Goal: Task Accomplishment & Management: Complete application form

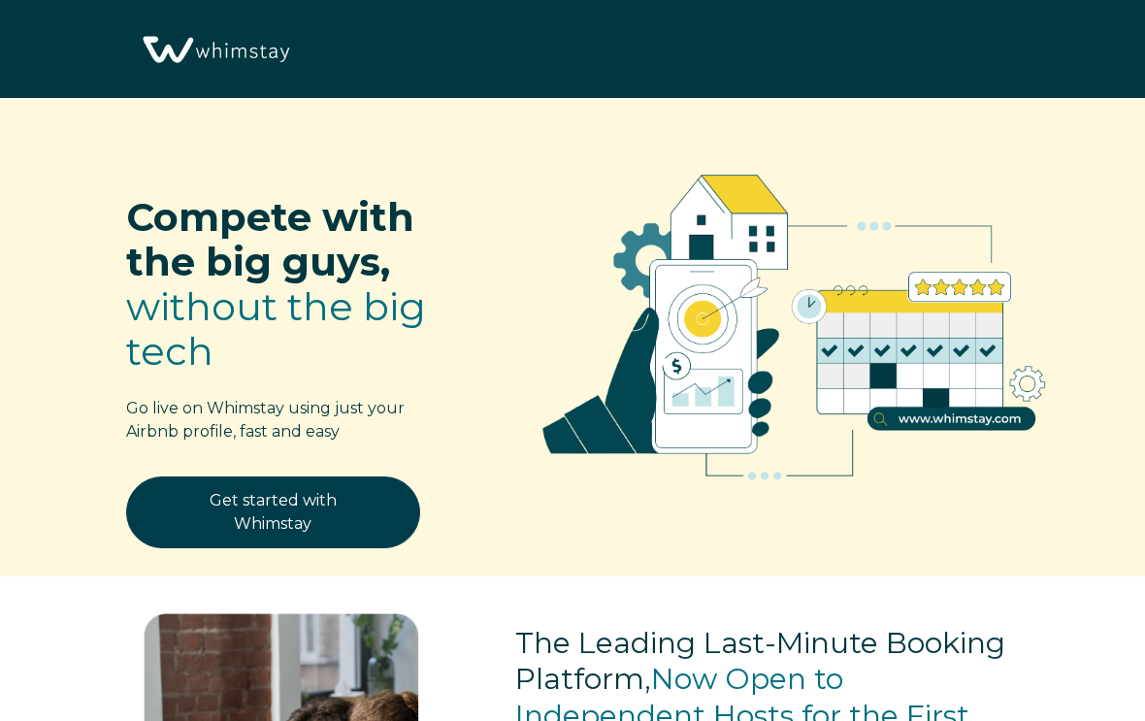
select select "US"
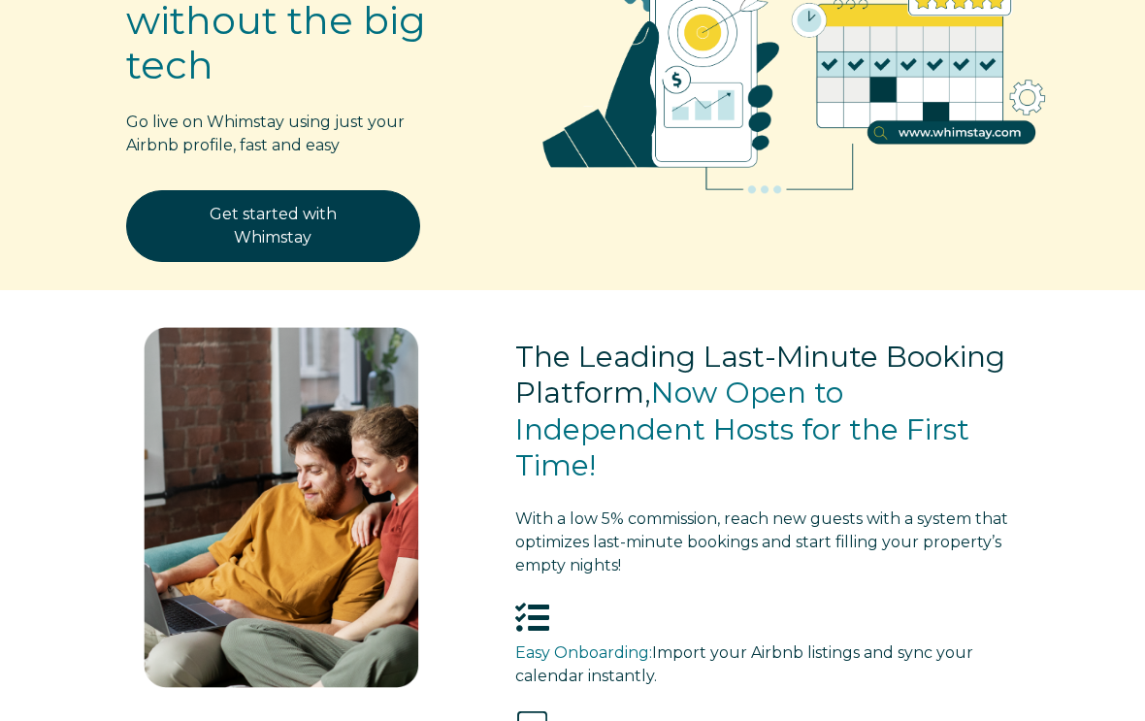
scroll to position [293, 0]
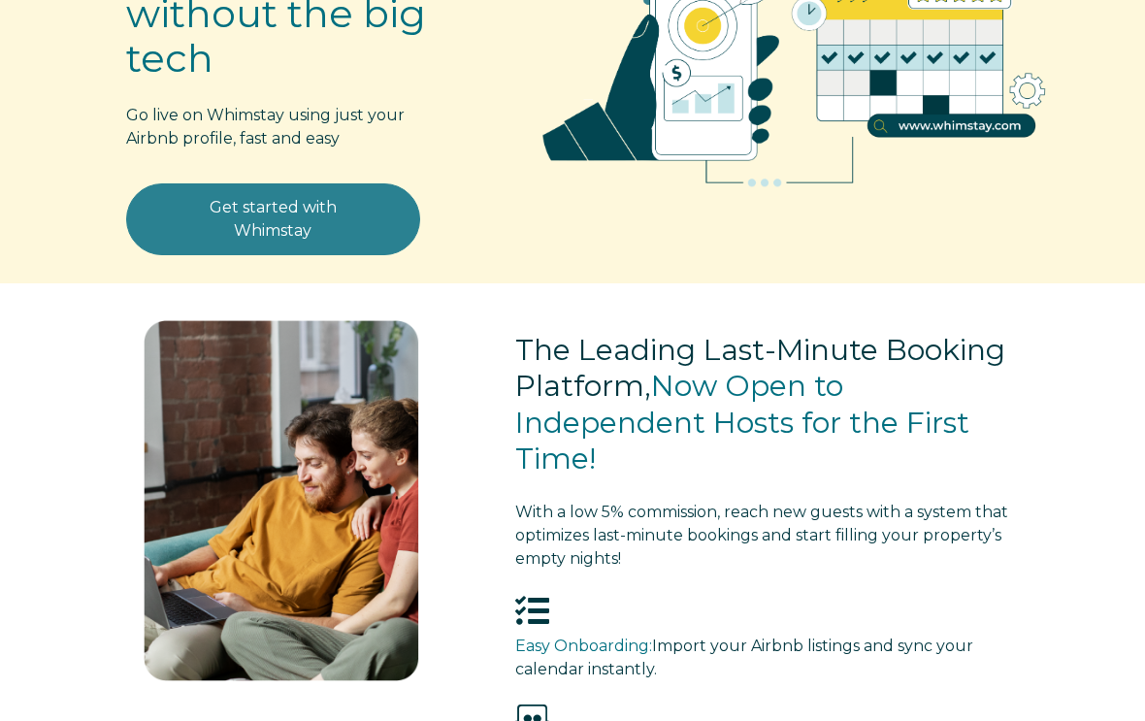
click at [337, 223] on link "Get started with Whimstay" at bounding box center [273, 219] width 294 height 72
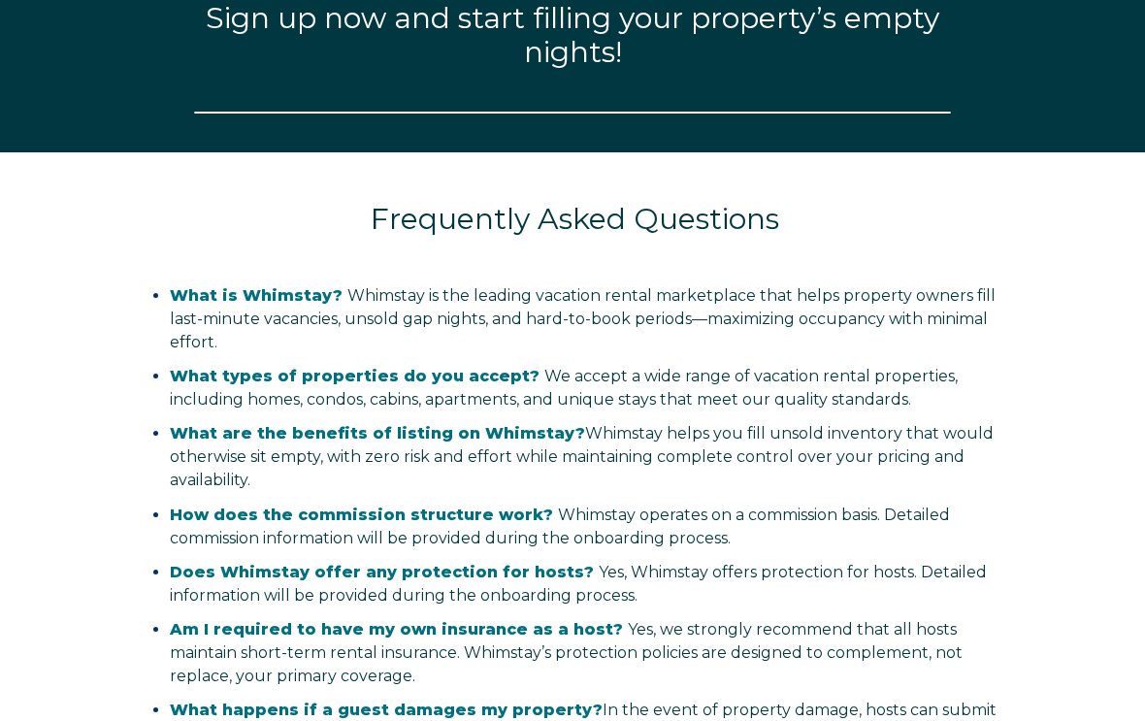
select select "US"
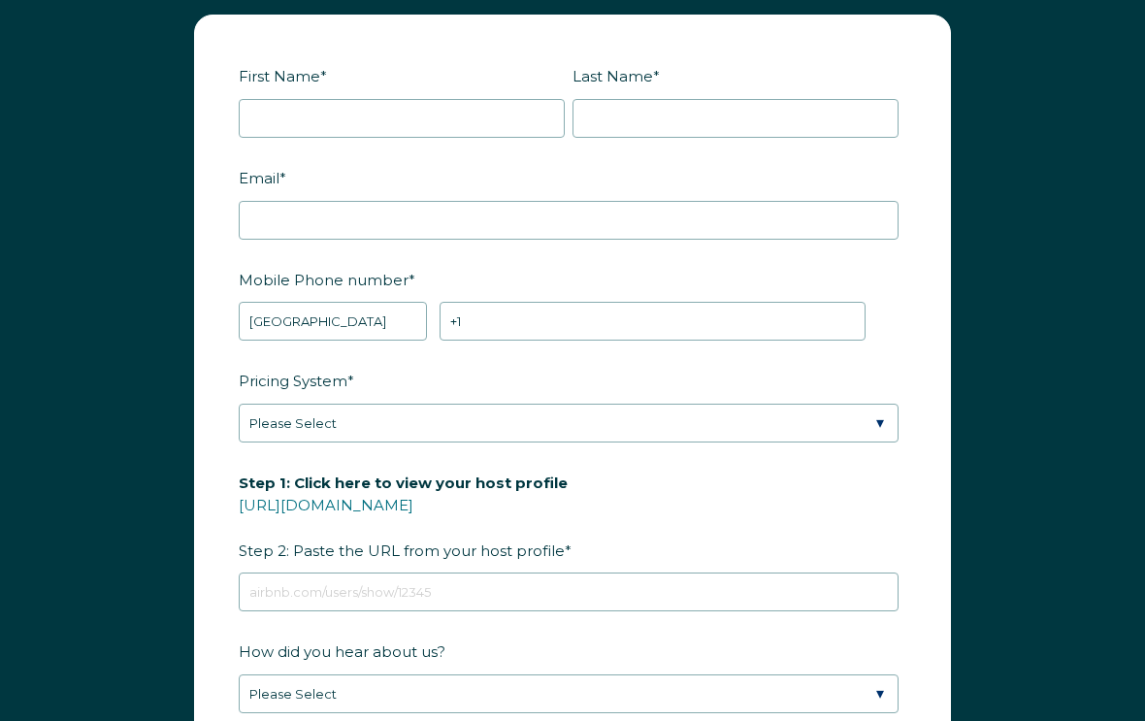
scroll to position [2373, 0]
click at [413, 503] on link "[URL][DOMAIN_NAME]" at bounding box center [326, 505] width 175 height 18
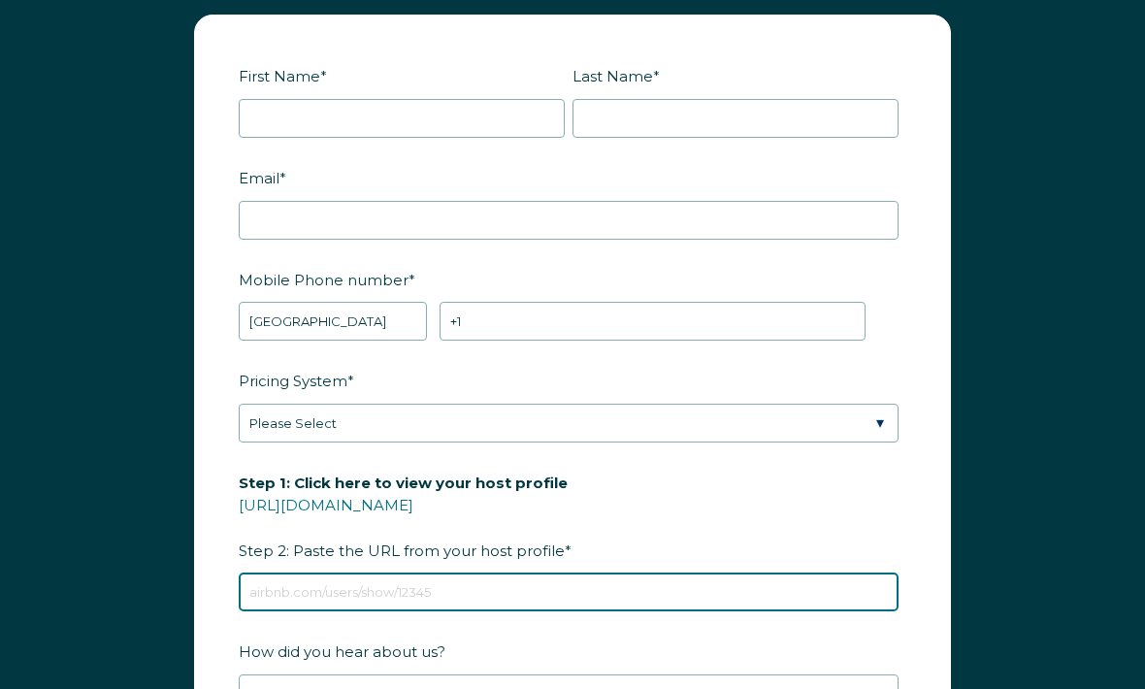
click at [419, 599] on input "Step 1: Click here to view your host profile [URL][DOMAIN_NAME] Step 2: Paste t…" at bounding box center [569, 591] width 660 height 39
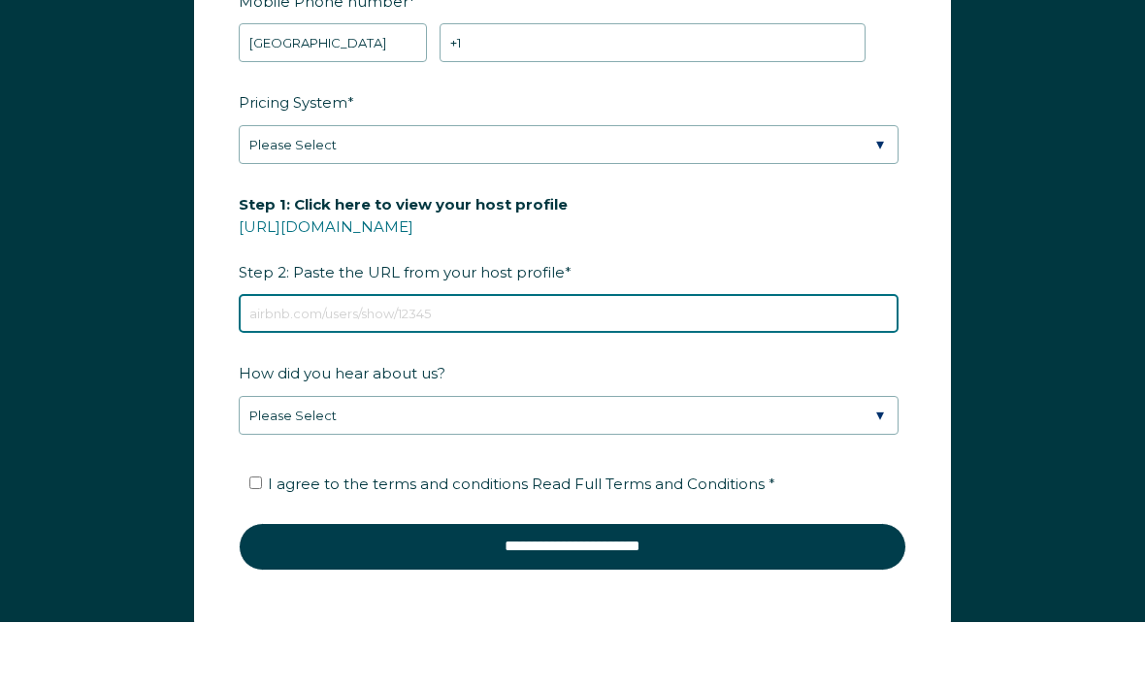
click at [342, 362] on input "Step 1: Click here to view your host profile [URL][DOMAIN_NAME] Step 2: Paste t…" at bounding box center [569, 381] width 660 height 39
click at [314, 362] on input "Step 1: Click here to view your host profile [URL][DOMAIN_NAME] Step 2: Paste t…" at bounding box center [569, 381] width 660 height 39
click at [276, 362] on input "Step 1: Click here to view your host profile [URL][DOMAIN_NAME] Step 2: Paste t…" at bounding box center [569, 381] width 660 height 39
click at [283, 362] on input "Step 1: Click here to view your host profile [URL][DOMAIN_NAME] Step 2: Paste t…" at bounding box center [569, 381] width 660 height 39
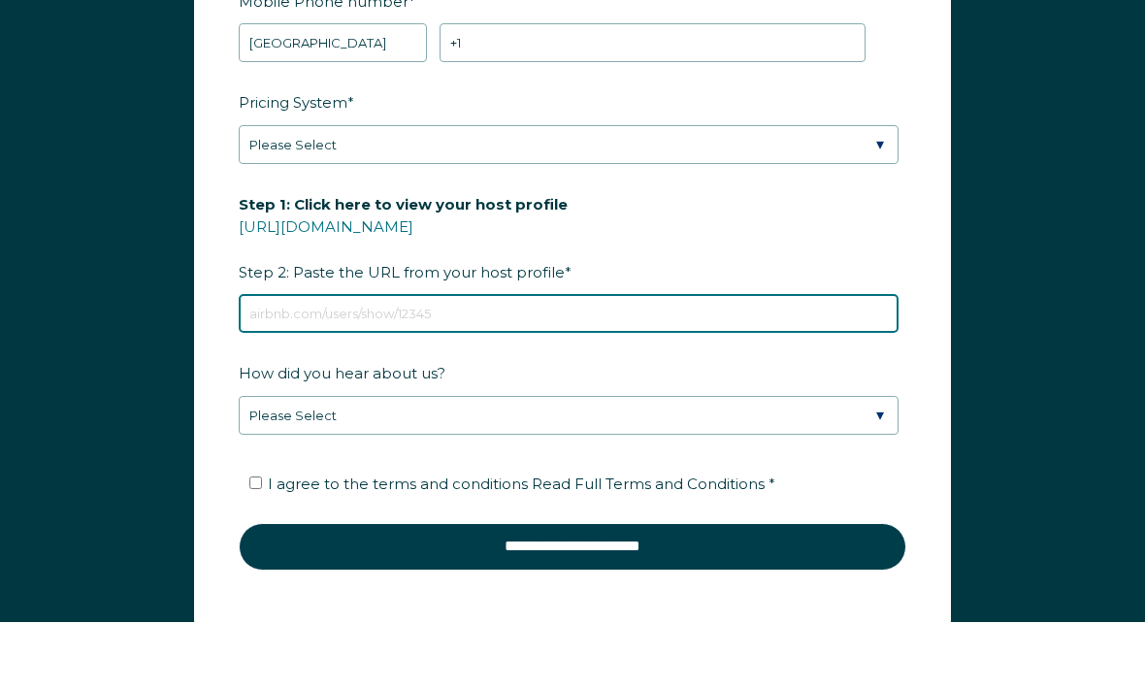
paste input "[URL][DOMAIN_NAME]"
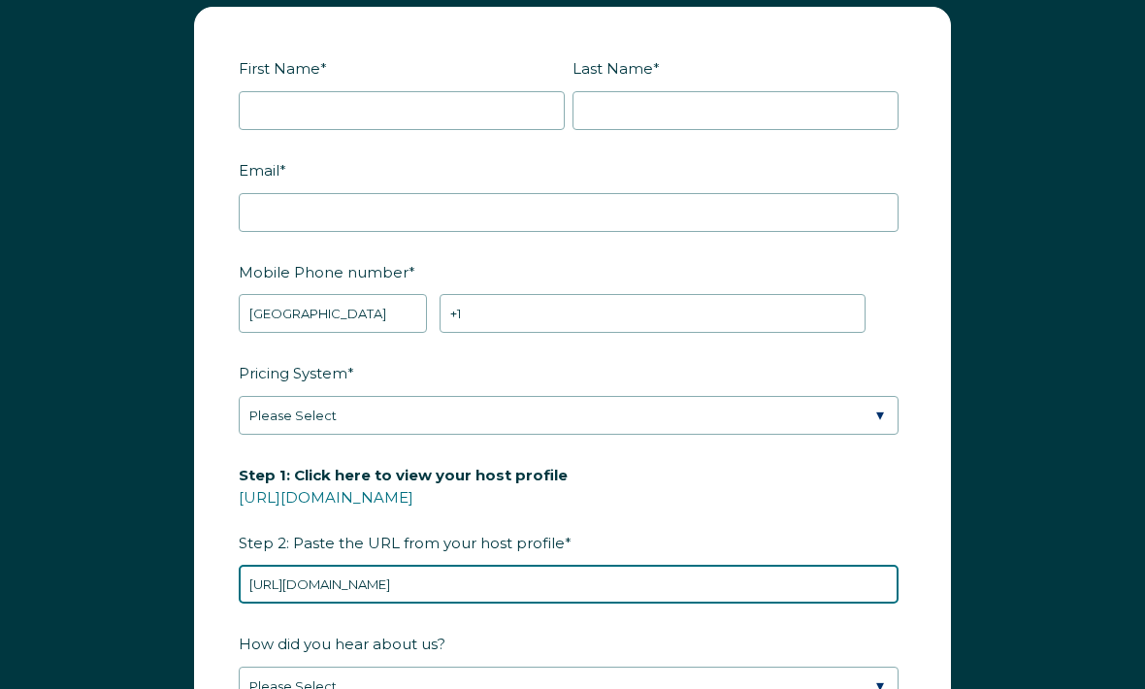
scroll to position [2342, 0]
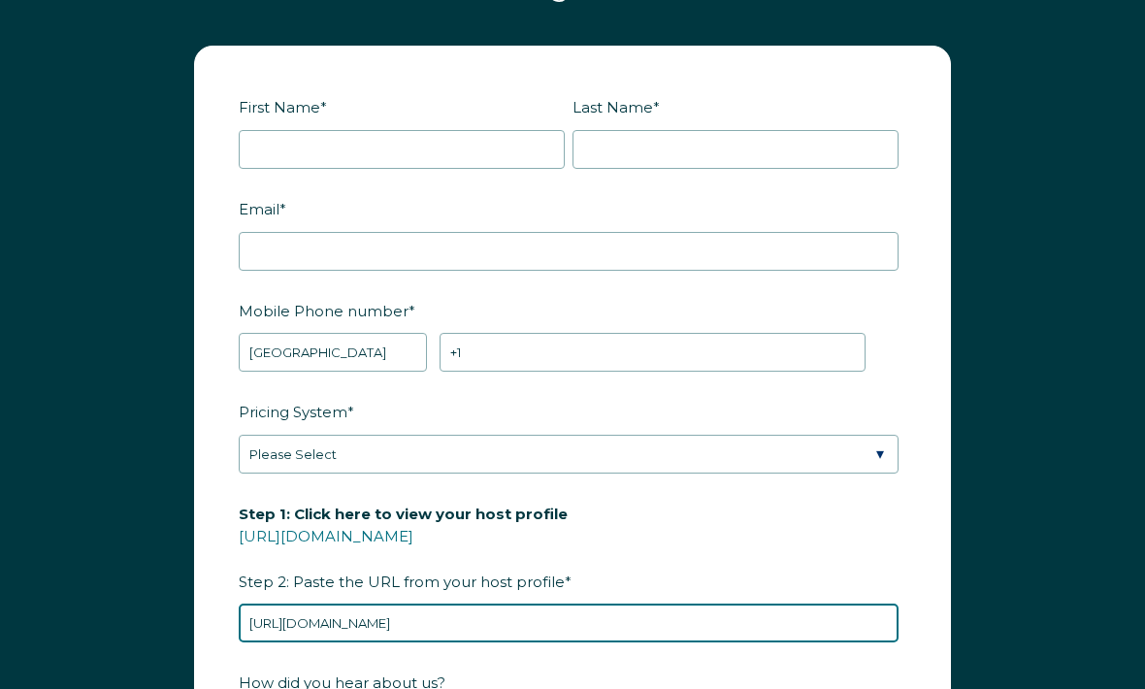
type input "[URL][DOMAIN_NAME]"
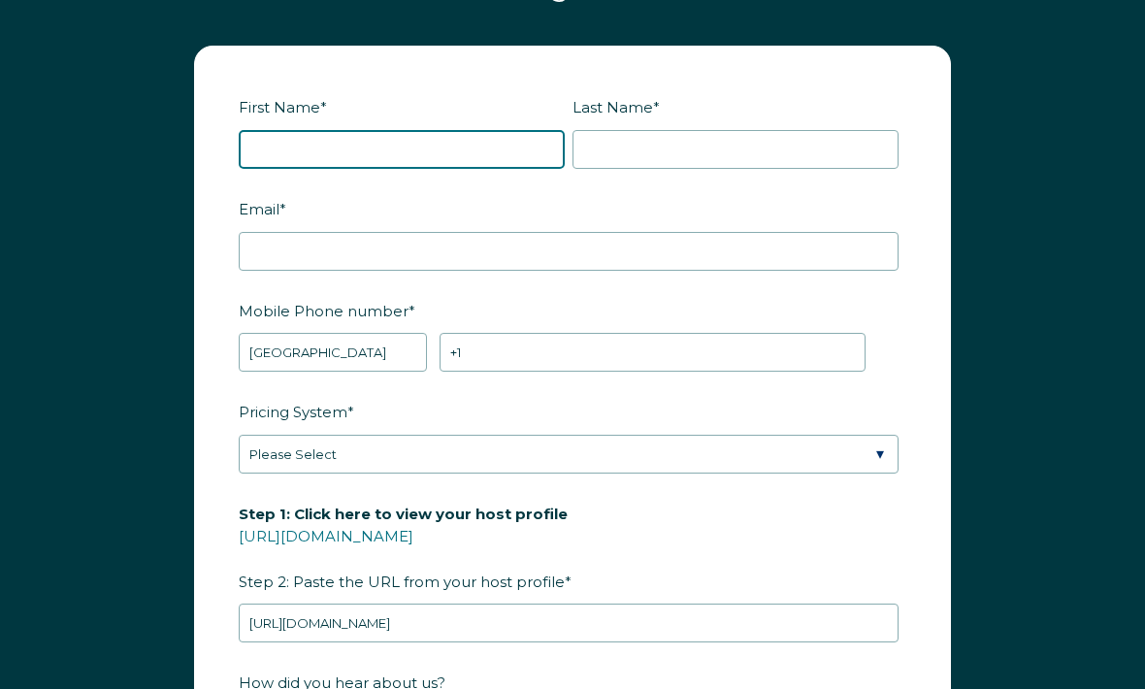
click at [458, 151] on input "First Name *" at bounding box center [402, 149] width 326 height 39
type input "m"
type input "[PERSON_NAME]"
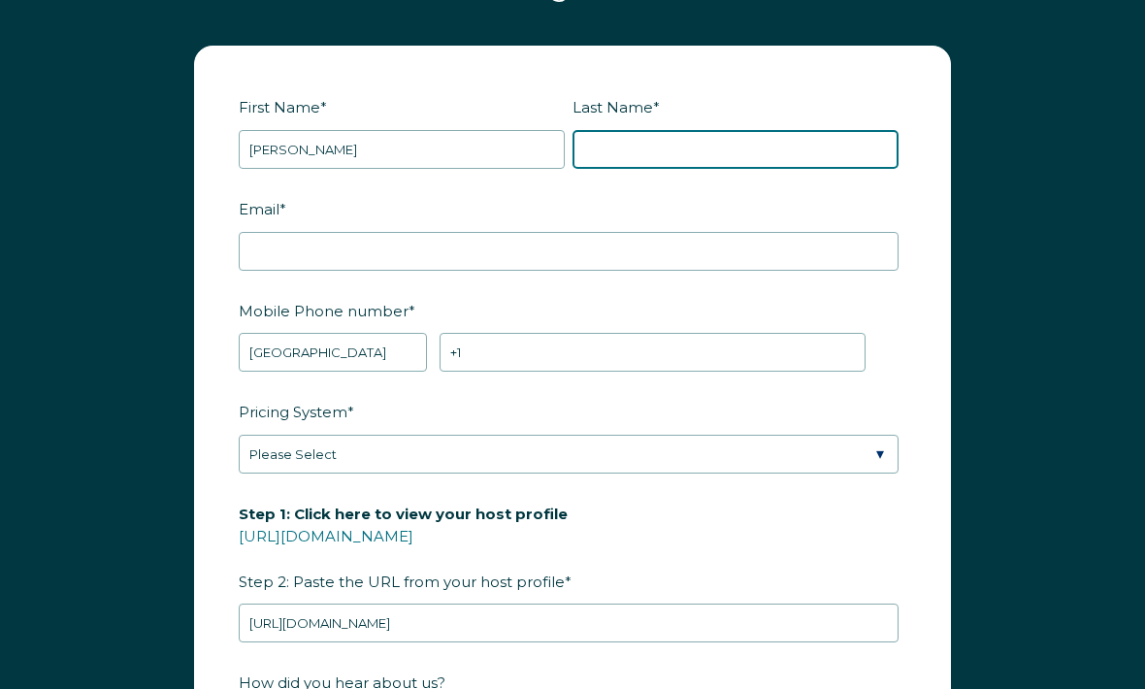
click at [715, 138] on input "Last Name *" at bounding box center [735, 149] width 326 height 39
type input "[PERSON_NAME]"
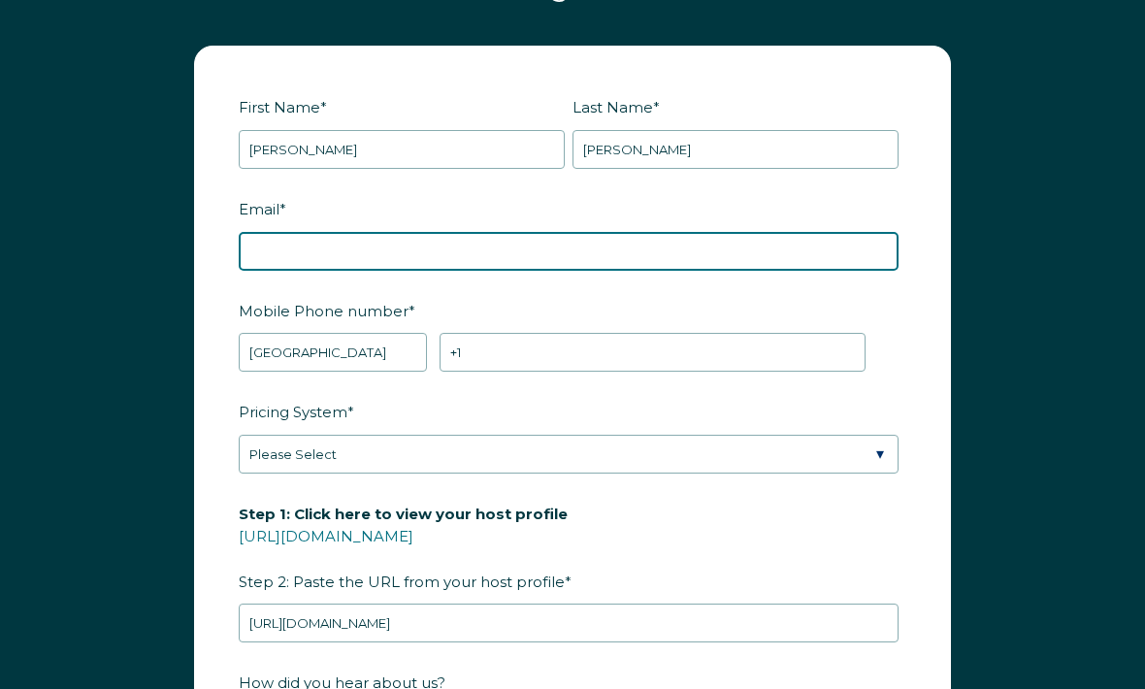
click at [601, 247] on input "Email *" at bounding box center [569, 251] width 660 height 39
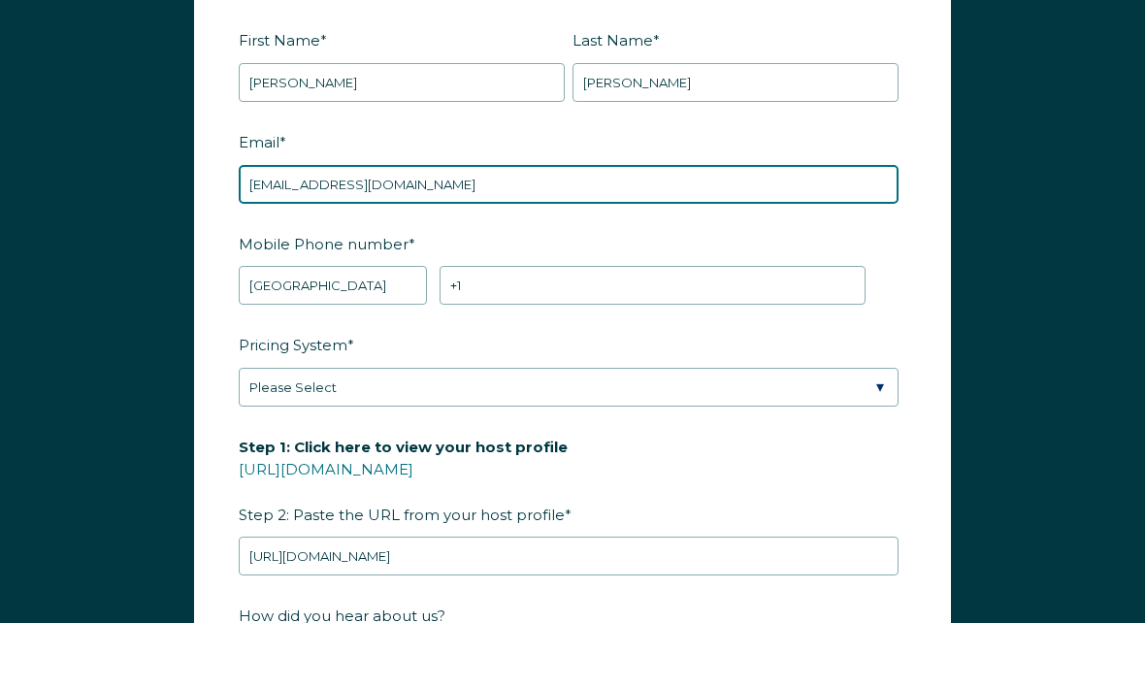
scroll to position [2383, 0]
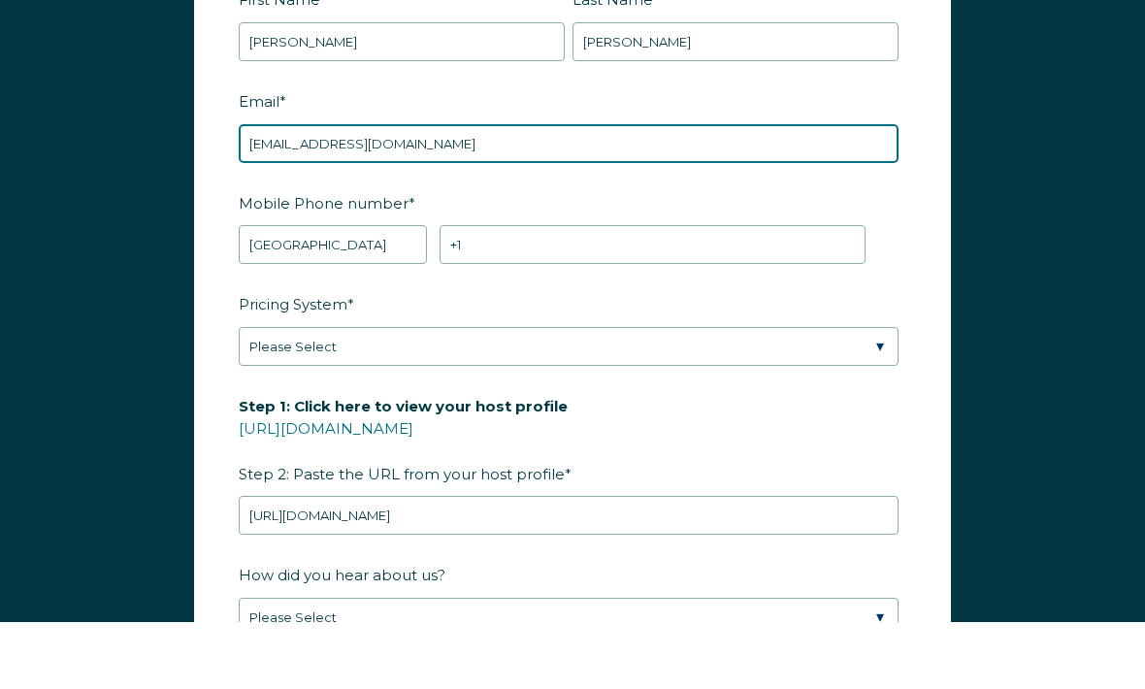
type input "[EMAIL_ADDRESS][DOMAIN_NAME]"
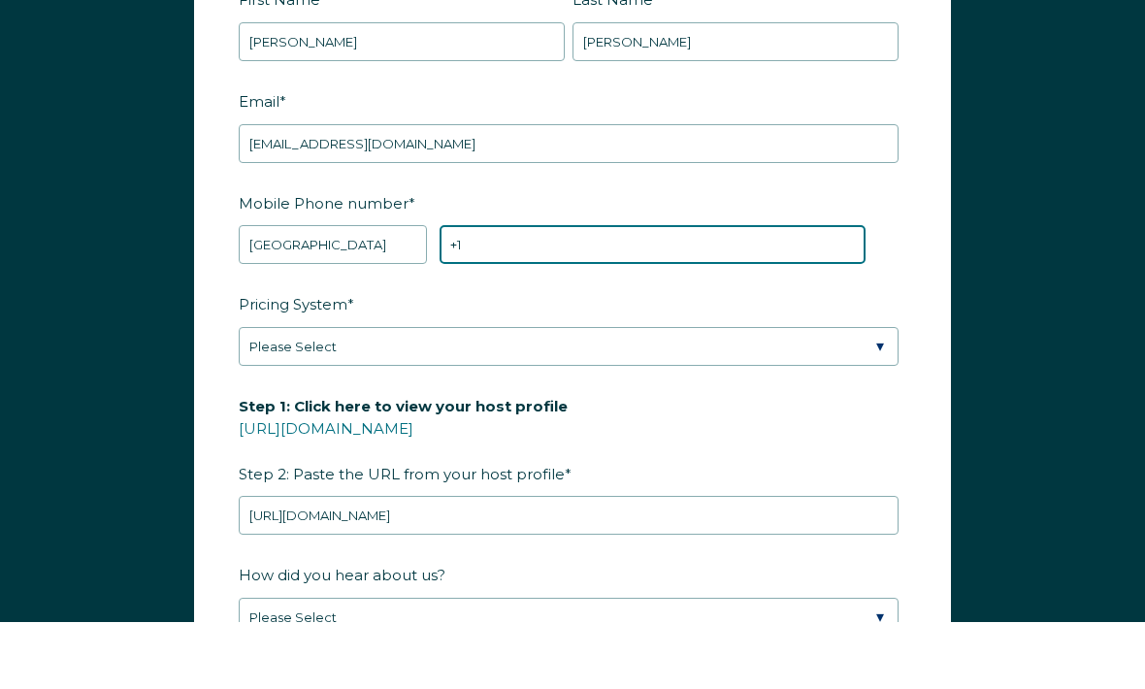
click at [690, 292] on input "+1" at bounding box center [652, 311] width 426 height 39
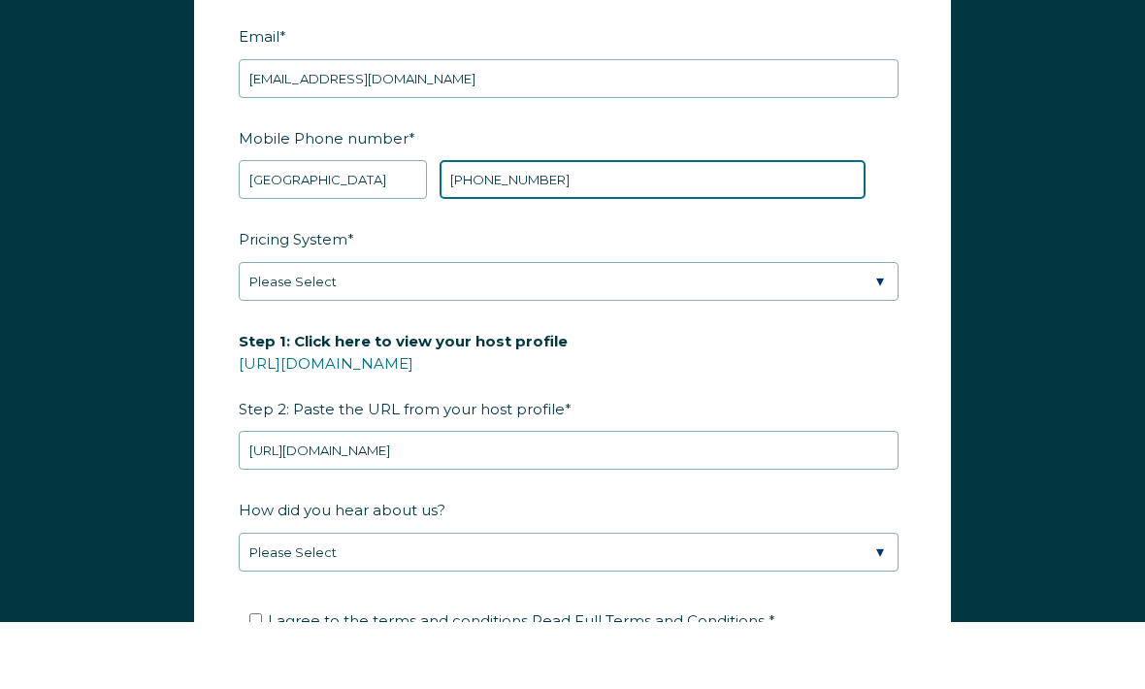
scroll to position [2449, 0]
type input "[PHONE_NUMBER]"
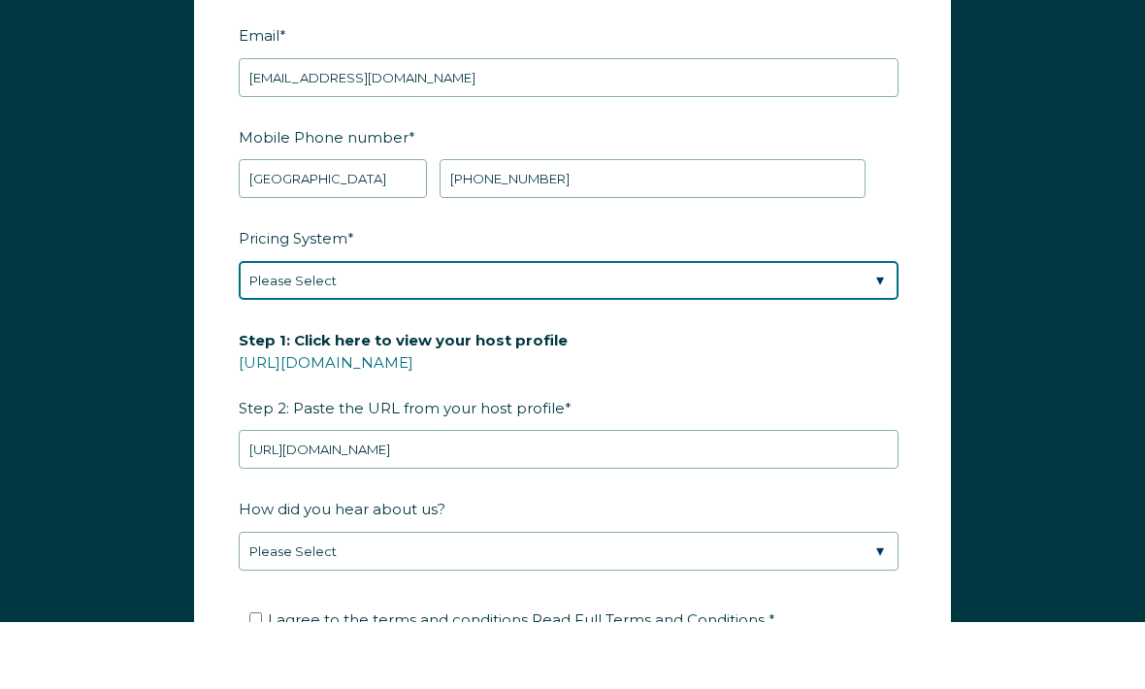
click at [800, 328] on select "Please Select Manual Airbnb Smart Pricing PriceLabs Wheelhouse Beyond Pricing 3…" at bounding box center [569, 347] width 660 height 39
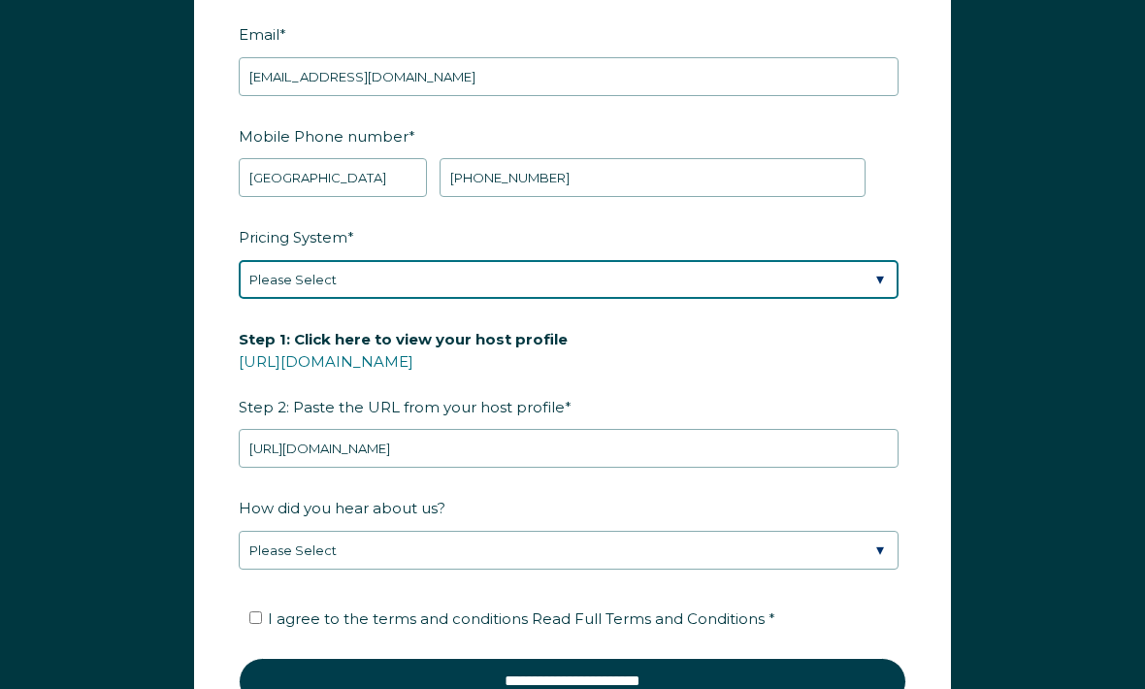
select select "Manual"
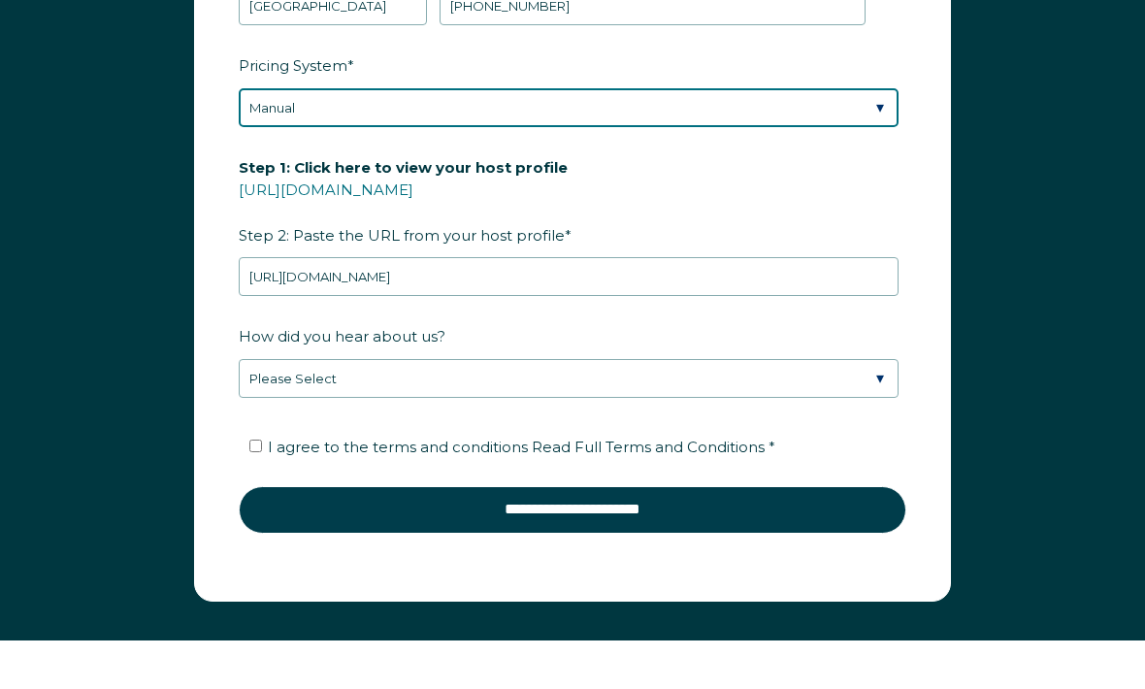
scroll to position [2685, 0]
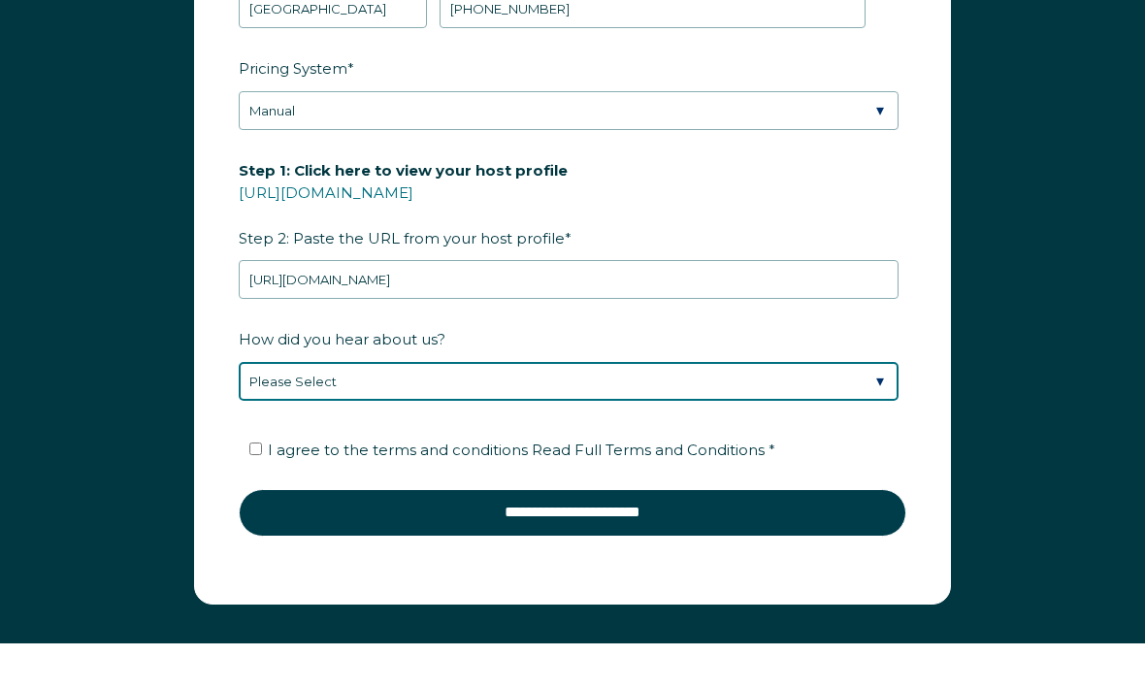
click at [872, 376] on select "Please Select Discovered Whimstay at an event or conference Found Whimstay thro…" at bounding box center [569, 381] width 660 height 39
select select "Podcast"
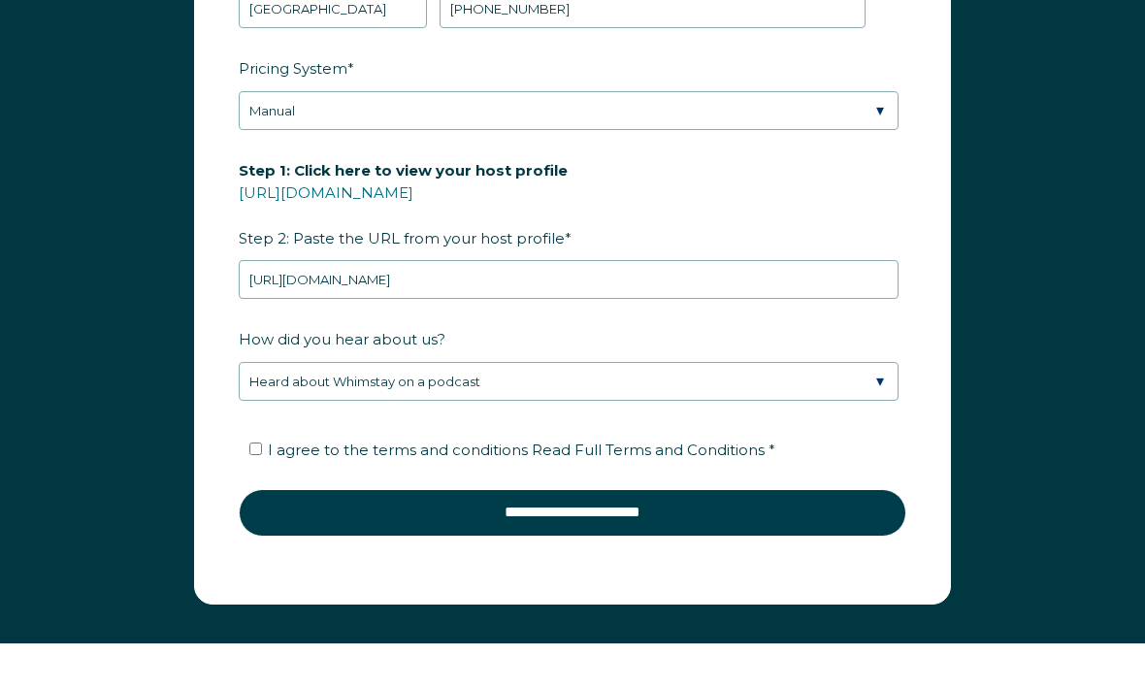
click at [268, 444] on label "I agree to the terms and conditions Read Full Terms and Conditions *" at bounding box center [512, 449] width 526 height 18
click at [262, 444] on input "I agree to the terms and conditions Read Full Terms and Conditions *" at bounding box center [255, 448] width 13 height 13
checkbox input "true"
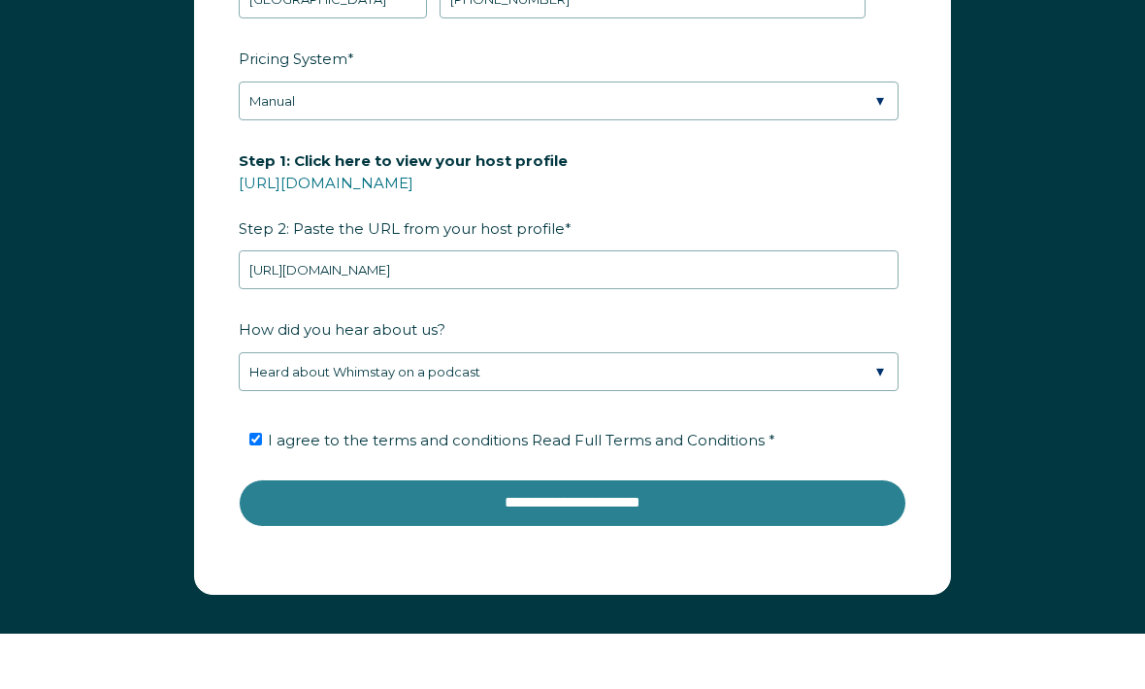
click at [669, 502] on input "**********" at bounding box center [572, 503] width 667 height 47
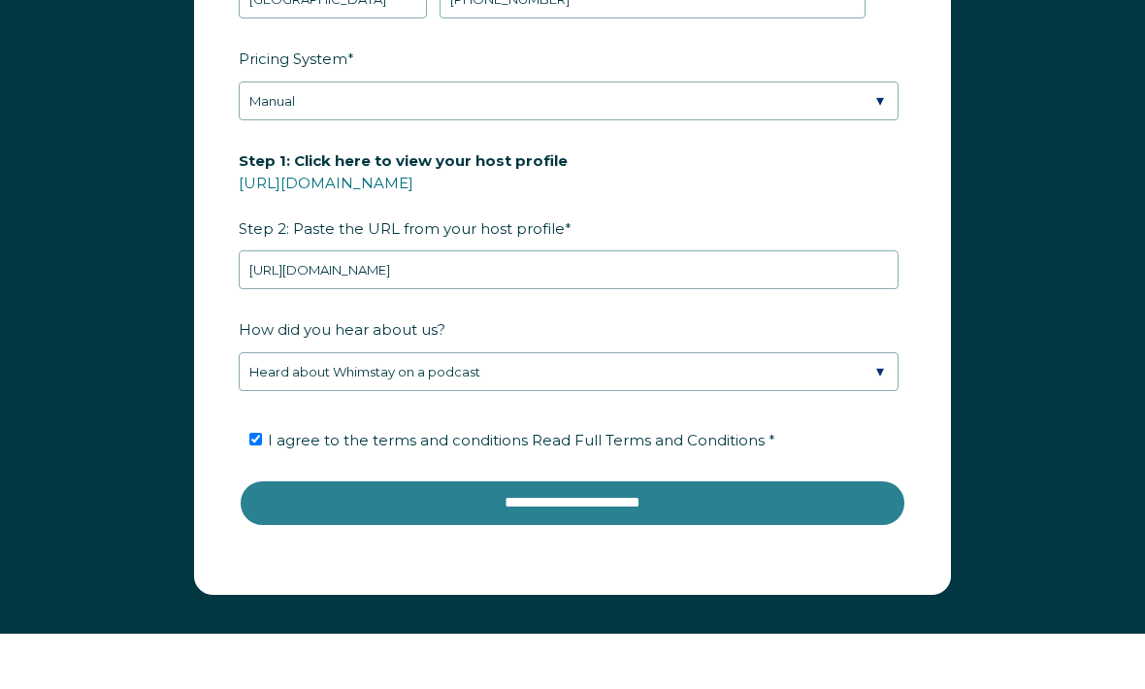
scroll to position [2695, 0]
